Goal: Transaction & Acquisition: Purchase product/service

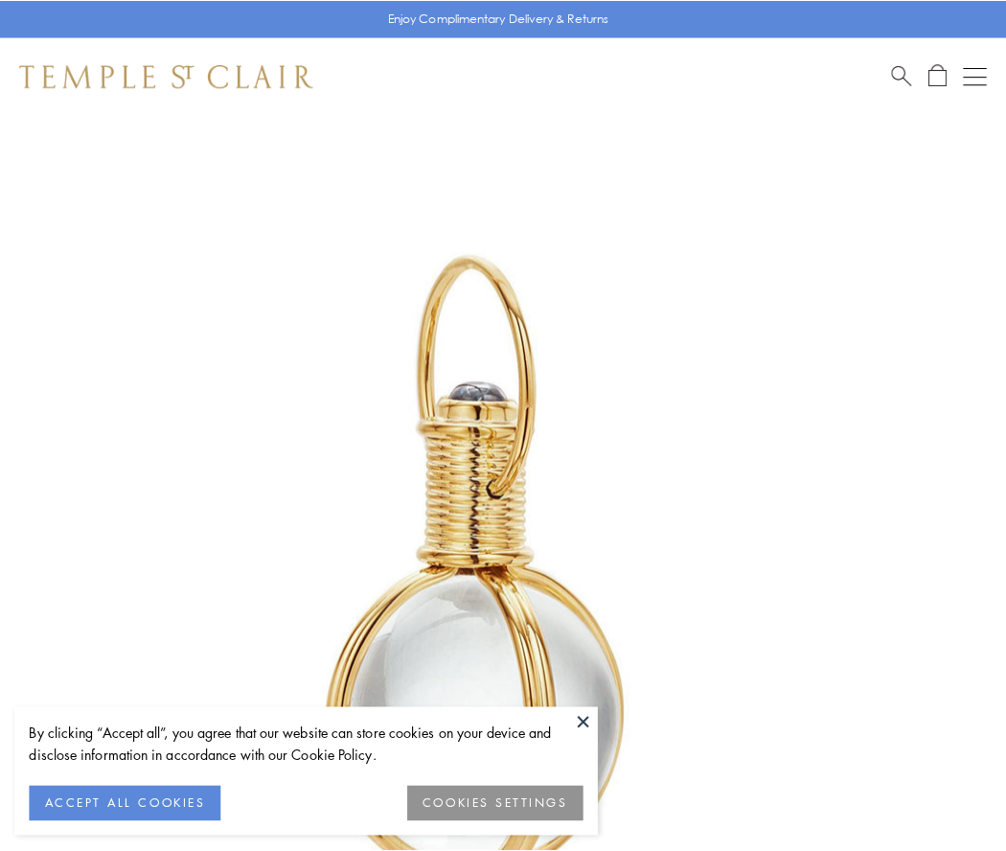
scroll to position [500, 0]
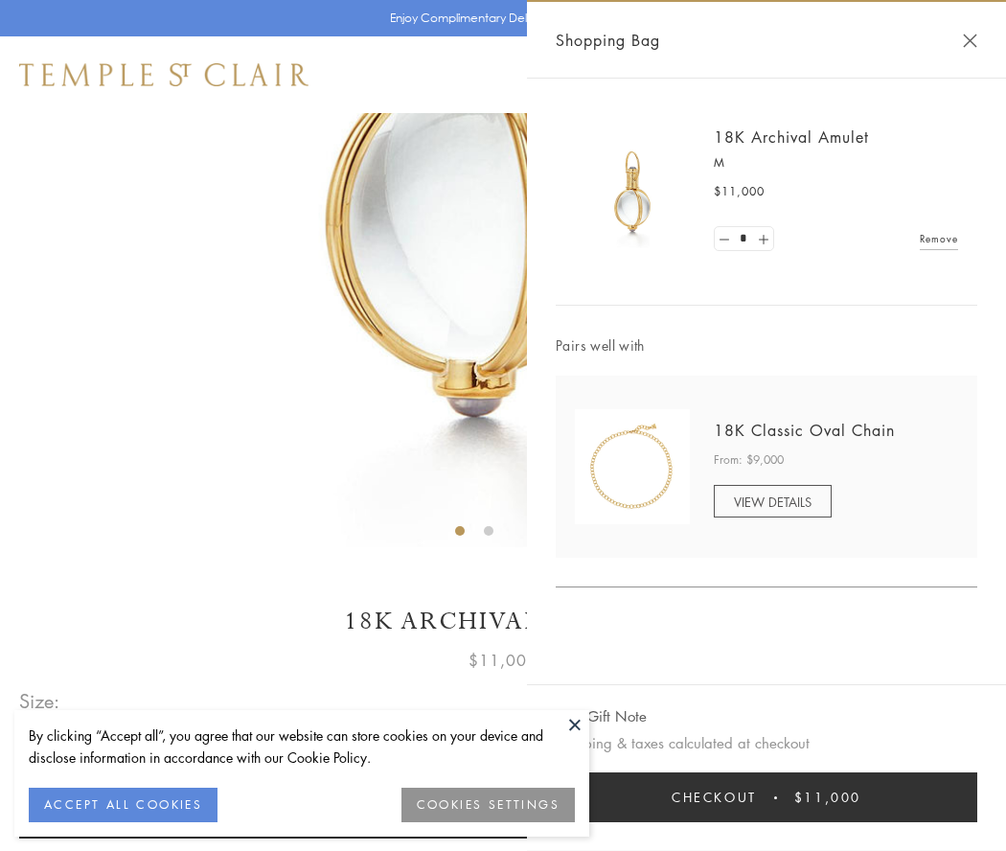
click at [767, 798] on button "Checkout $11,000" at bounding box center [767, 798] width 422 height 50
